Goal: Task Accomplishment & Management: Complete application form

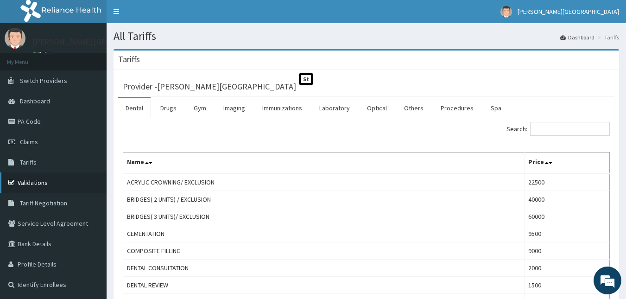
click at [35, 178] on link "Validations" at bounding box center [53, 182] width 107 height 20
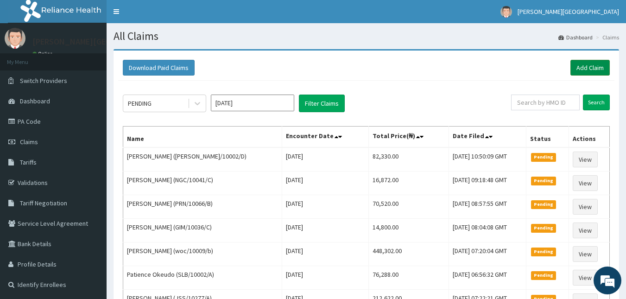
click at [594, 69] on link "Add Claim" at bounding box center [590, 68] width 39 height 16
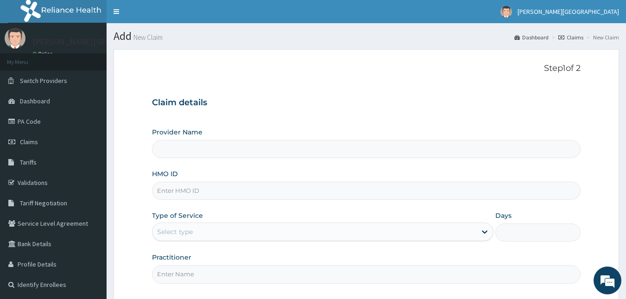
click at [210, 155] on input "Provider Name" at bounding box center [366, 149] width 429 height 18
click at [190, 191] on input "HMO ID" at bounding box center [366, 191] width 429 height 18
type input "[PERSON_NAME][GEOGRAPHIC_DATA]"
paste input "JSS/10310/A"
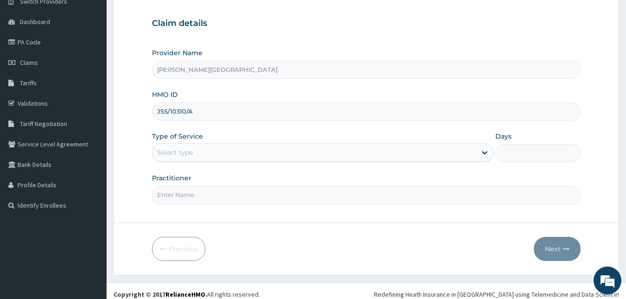
scroll to position [86, 0]
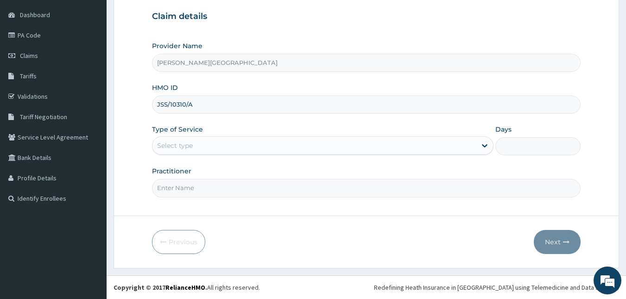
type input "JSS/10310/A"
click at [212, 144] on div "Select type" at bounding box center [314, 145] width 324 height 15
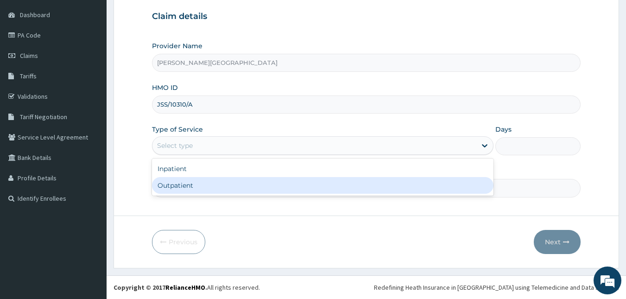
click at [203, 187] on div "Outpatient" at bounding box center [323, 185] width 342 height 17
type input "1"
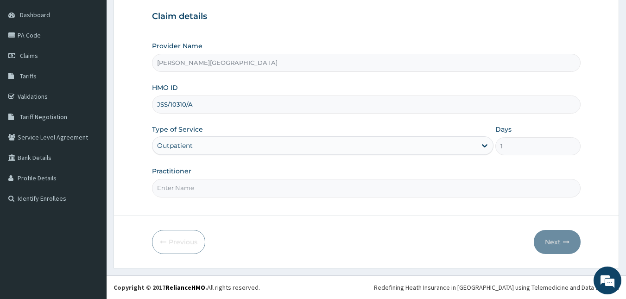
click at [185, 182] on input "Practitioner" at bounding box center [366, 188] width 429 height 18
type input "aaaa"
click at [544, 236] on button "Next" at bounding box center [557, 242] width 47 height 24
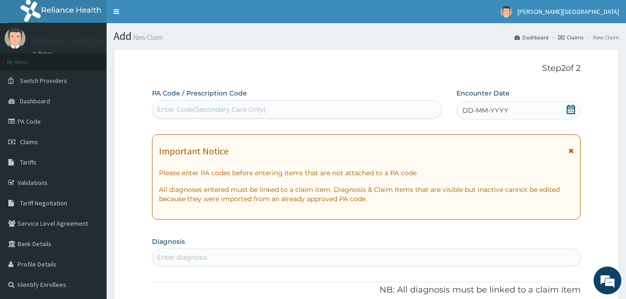
click at [181, 110] on div "Enter Code(Secondary Care Only)" at bounding box center [211, 109] width 109 height 9
paste input "PA/DD7551"
type input "PA/DD7551"
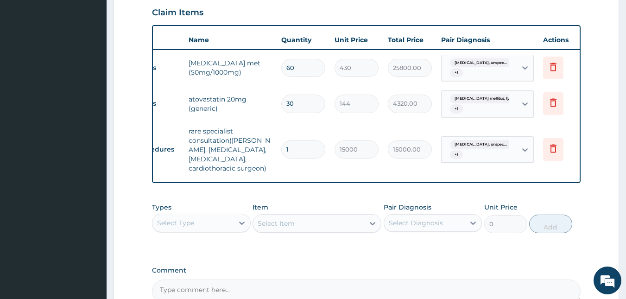
scroll to position [0, 36]
